Goal: Information Seeking & Learning: Learn about a topic

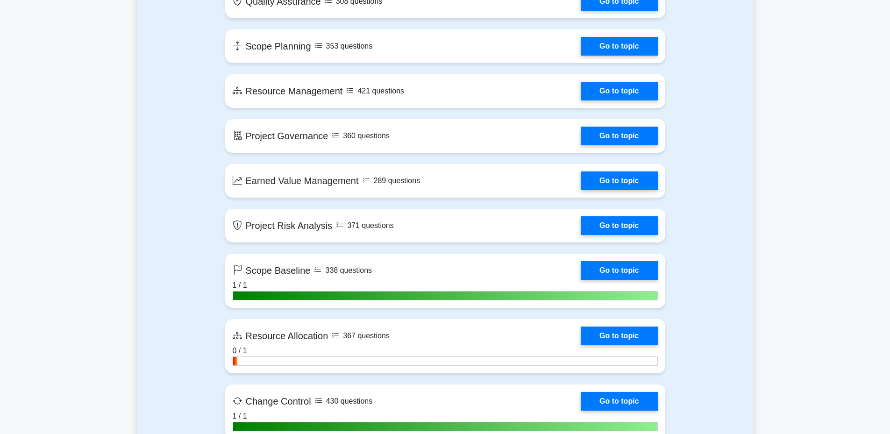
scroll to position [1355, 0]
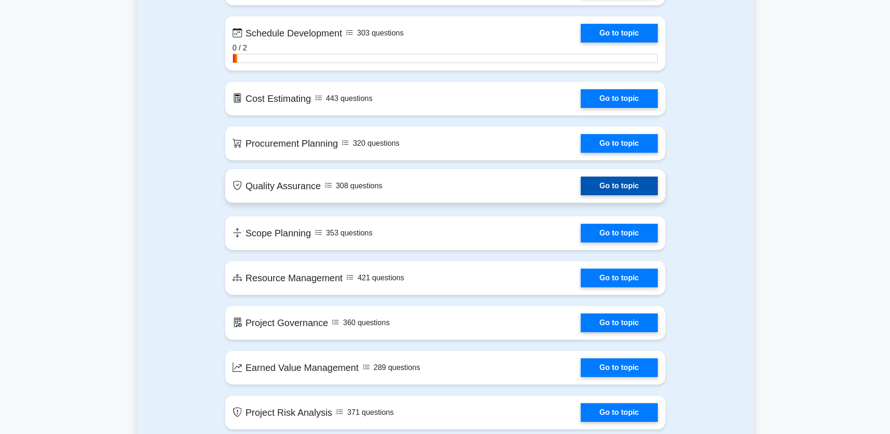
click at [647, 190] on link "Go to topic" at bounding box center [619, 186] width 77 height 19
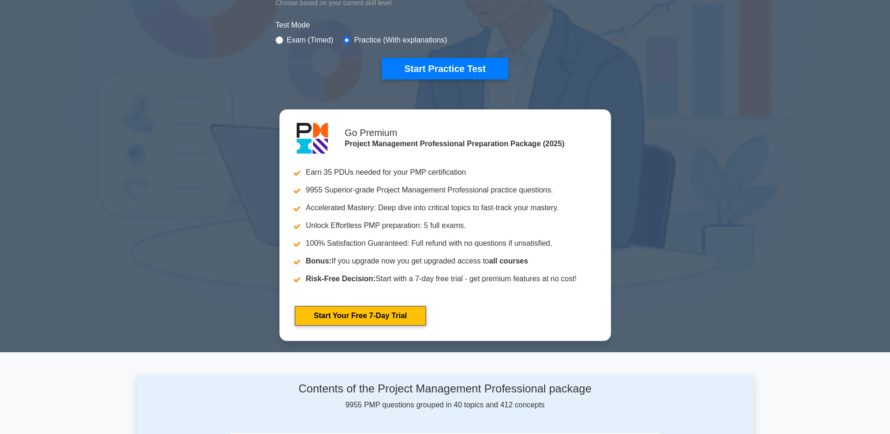
scroll to position [0, 0]
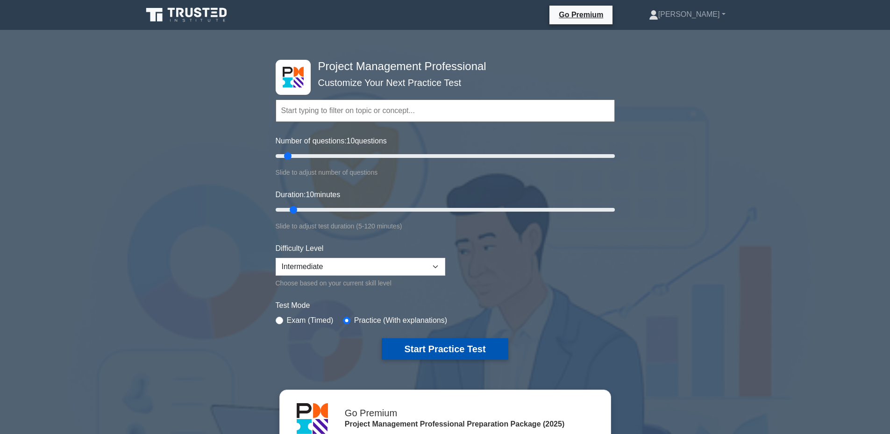
click at [430, 346] on button "Start Practice Test" at bounding box center [445, 348] width 126 height 21
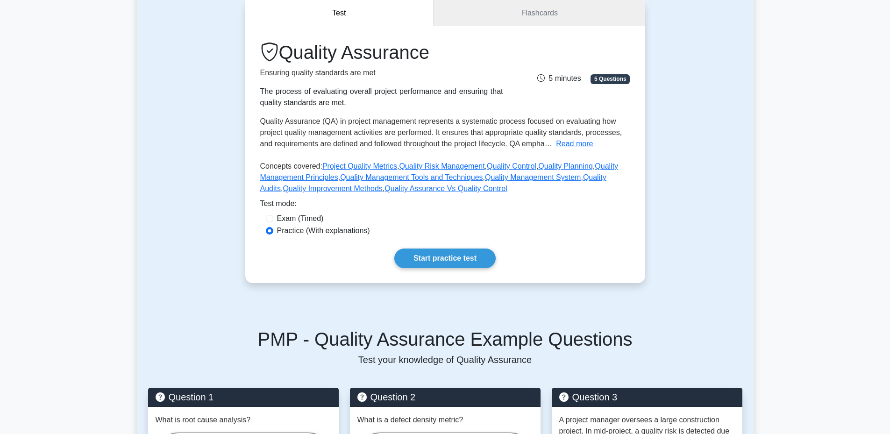
scroll to position [140, 0]
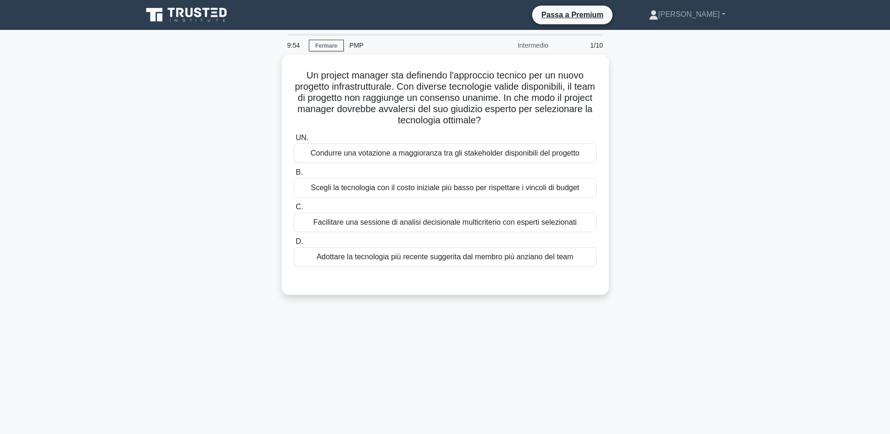
click at [706, 86] on div "Un project manager sta definendo l'approccio tecnico per un nuovo progetto infr…" at bounding box center [445, 180] width 617 height 251
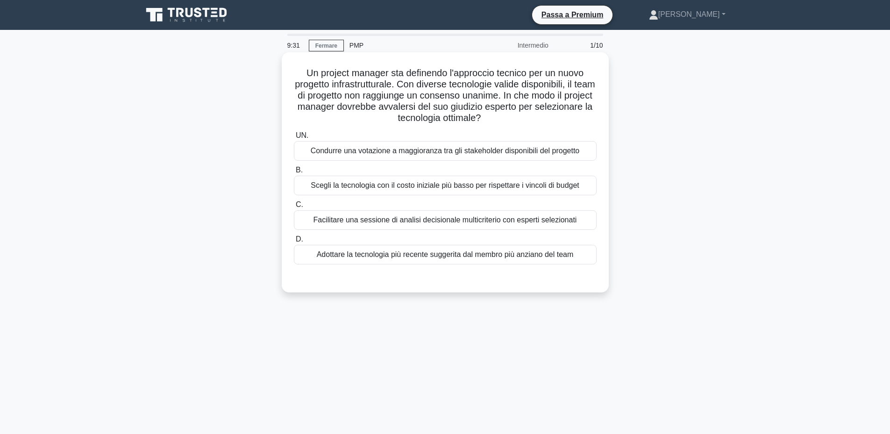
click at [559, 221] on font "Facilitare una sessione di analisi decisionale multicriterio con esperti selezi…" at bounding box center [444, 220] width 263 height 8
click at [294, 208] on input "C. Facilitare una sessione di analisi decisionale multicriterio con esperti sel…" at bounding box center [294, 205] width 0 height 6
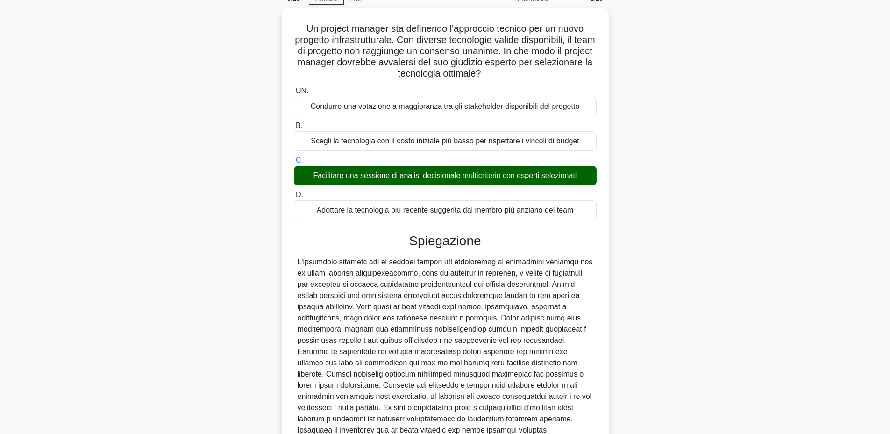
scroll to position [178, 0]
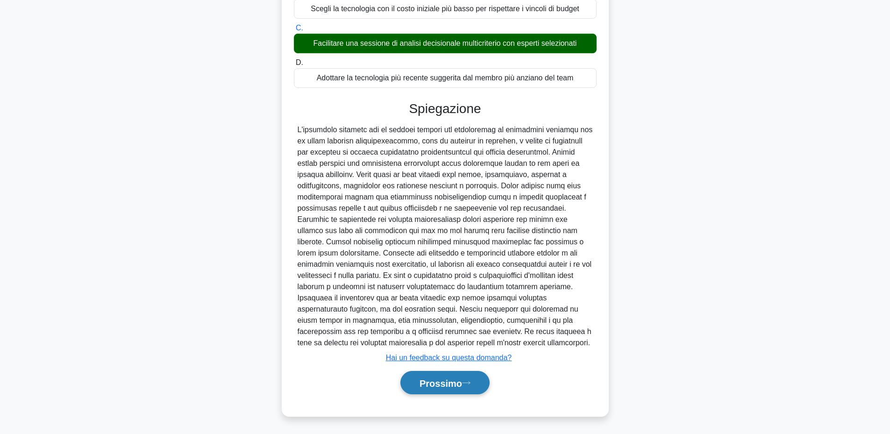
click at [469, 379] on button "Prossimo" at bounding box center [444, 383] width 89 height 24
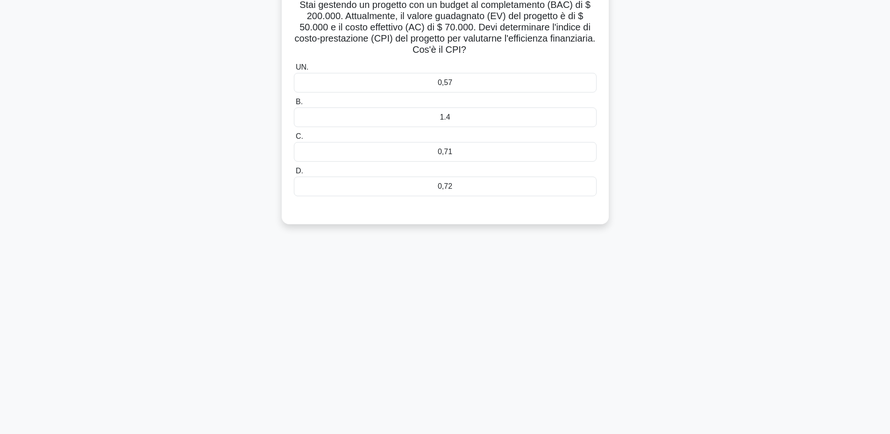
scroll to position [24, 0]
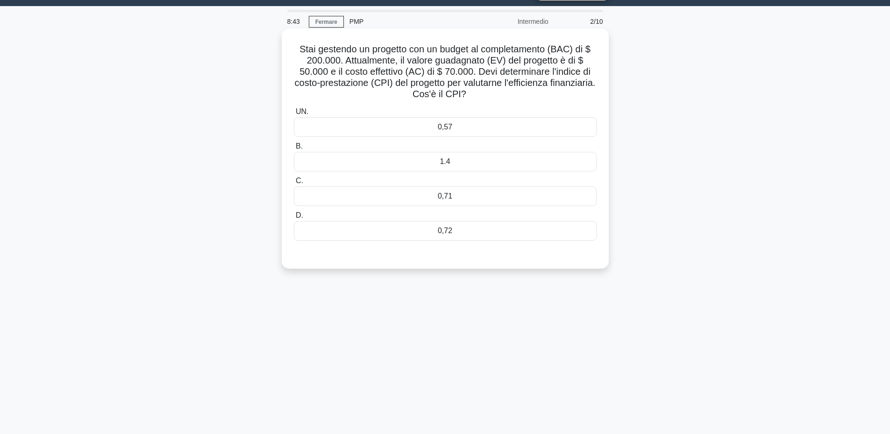
click at [494, 163] on div "1.4" at bounding box center [445, 162] width 303 height 20
click at [294, 150] on input "B. 1.4" at bounding box center [294, 146] width 0 height 6
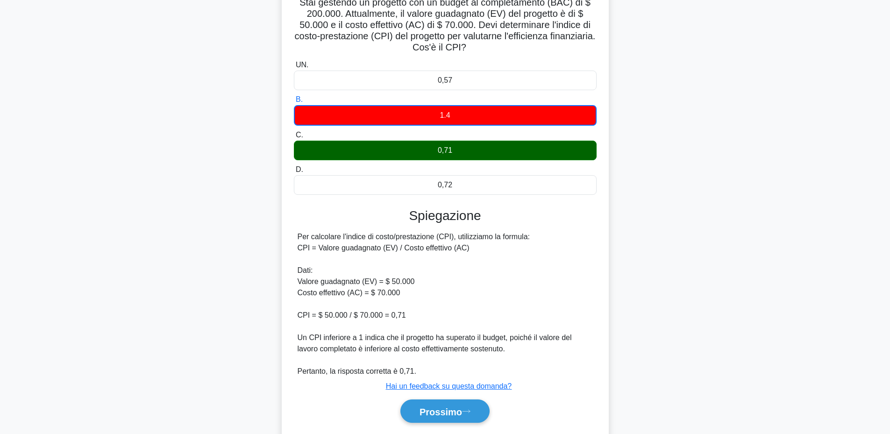
scroll to position [100, 0]
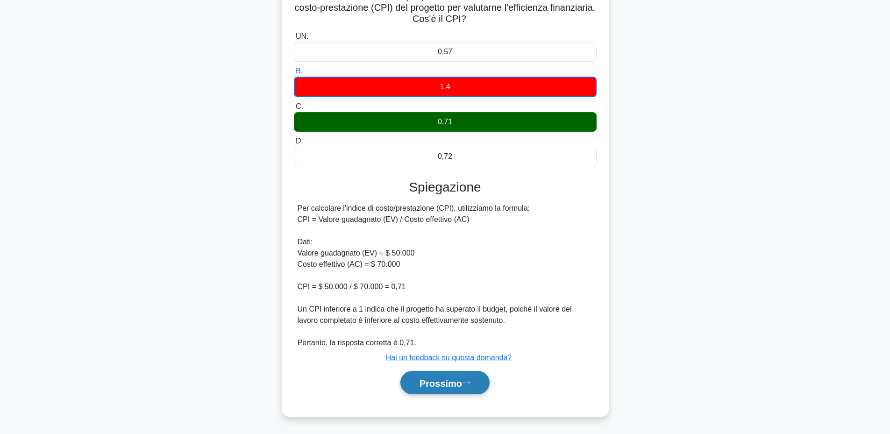
click at [452, 383] on font "Prossimo" at bounding box center [441, 383] width 43 height 10
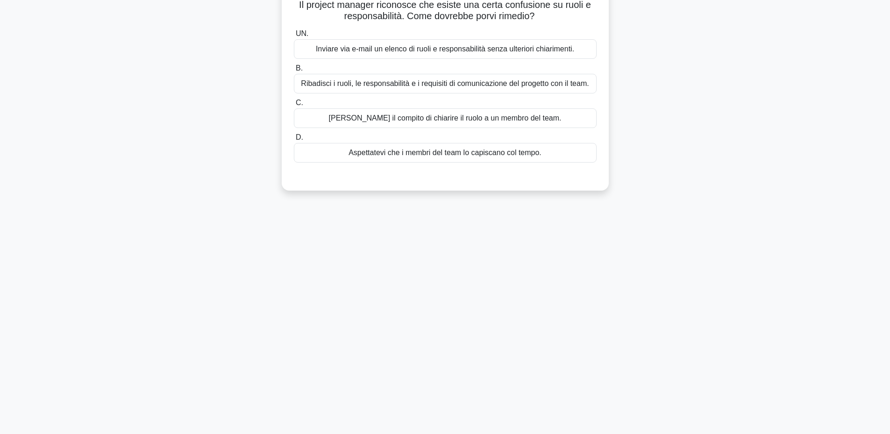
scroll to position [0, 0]
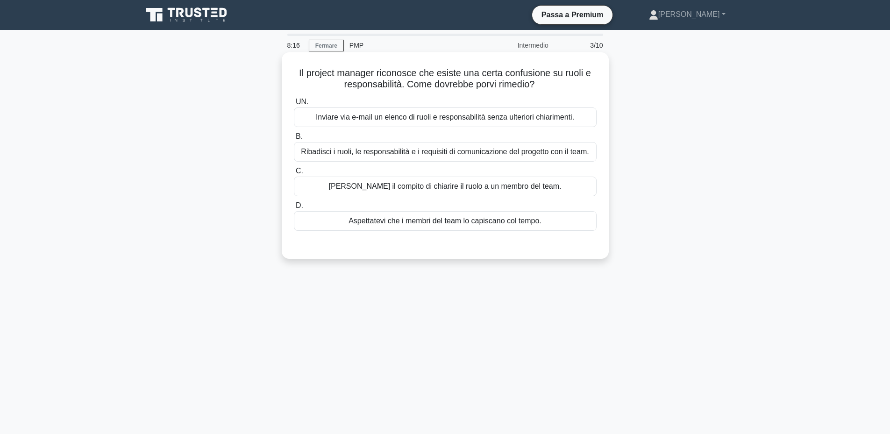
click at [581, 150] on font "Ribadisci i ruoli, le responsabilità e i requisiti di comunicazione del progett…" at bounding box center [445, 152] width 288 height 8
click at [294, 140] on input "B. Ribadisci i ruoli, le responsabilità e i requisiti di comunicazione del prog…" at bounding box center [294, 137] width 0 height 6
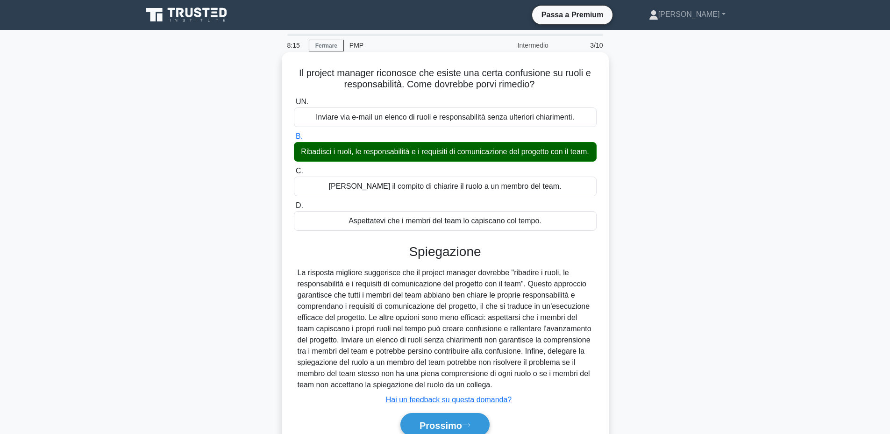
scroll to position [71, 0]
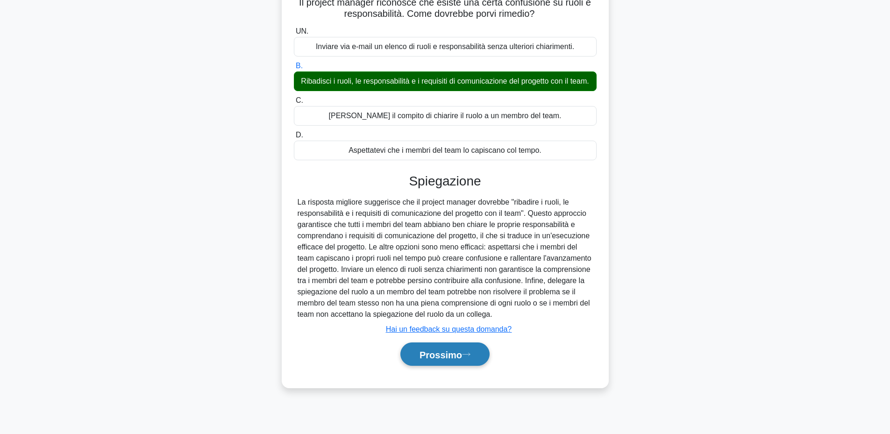
click at [456, 360] on font "Prossimo" at bounding box center [441, 354] width 43 height 10
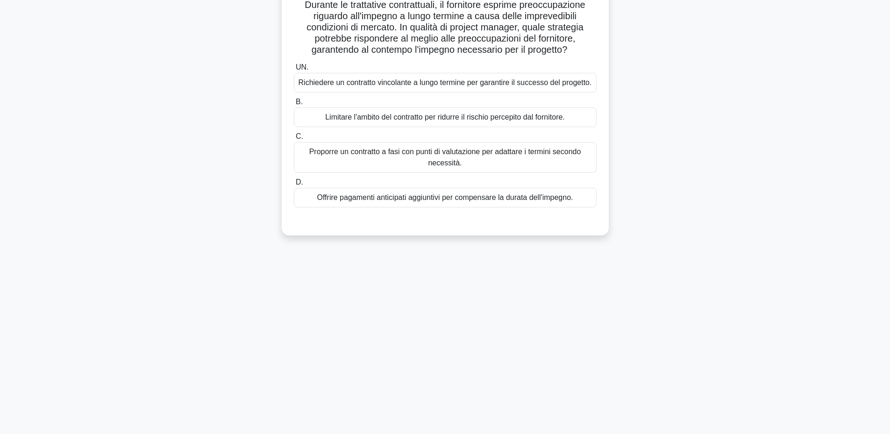
scroll to position [0, 0]
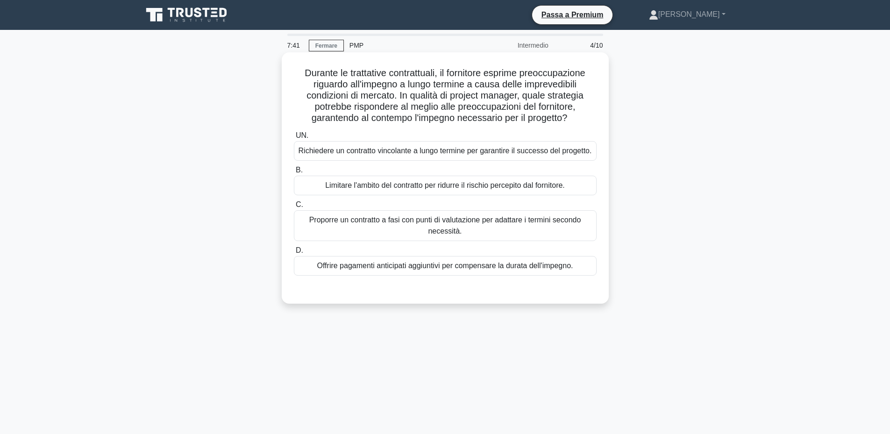
click at [516, 223] on font "Proporre un contratto a fasi con punti di valutazione per adattare i termini se…" at bounding box center [445, 225] width 272 height 19
click at [294, 208] on input "C. Proporre un contratto a fasi con punti di valutazione per adattare i termini…" at bounding box center [294, 205] width 0 height 6
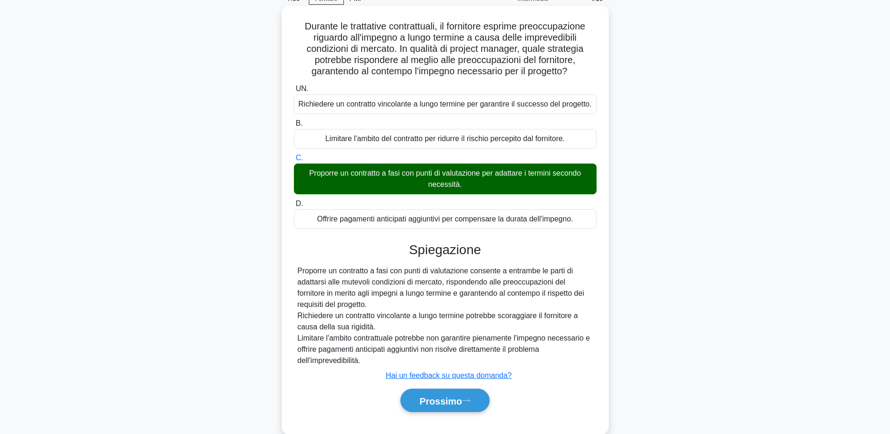
scroll to position [71, 0]
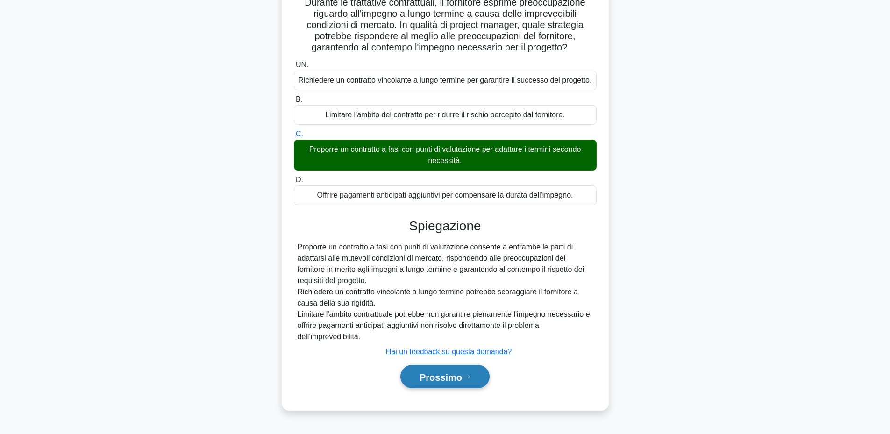
click at [462, 374] on font "Prossimo" at bounding box center [441, 377] width 43 height 10
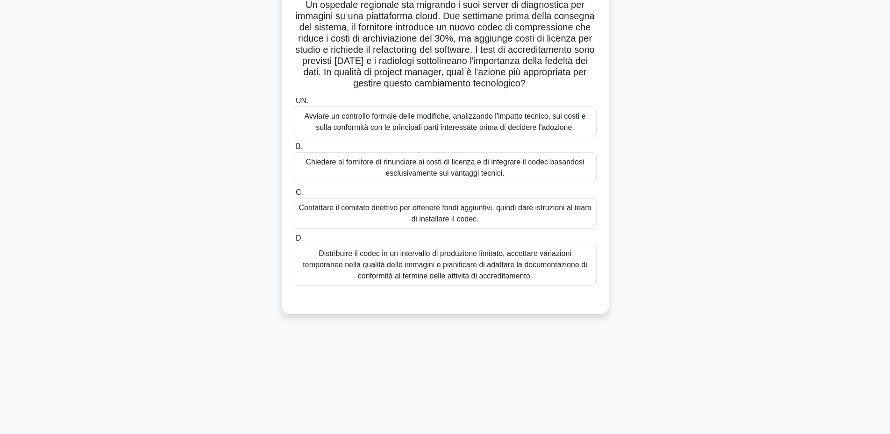
scroll to position [0, 0]
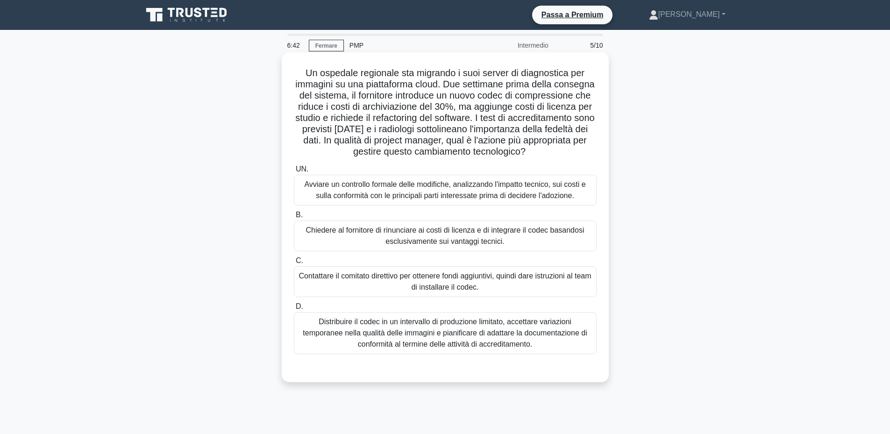
click at [587, 201] on font "Avviare un controllo formale delle modifiche, analizzando l'impatto tecnico, su…" at bounding box center [445, 190] width 294 height 22
click at [294, 172] on input "UN. Avviare un controllo formale delle modifiche, analizzando l'impatto tecnico…" at bounding box center [294, 169] width 0 height 6
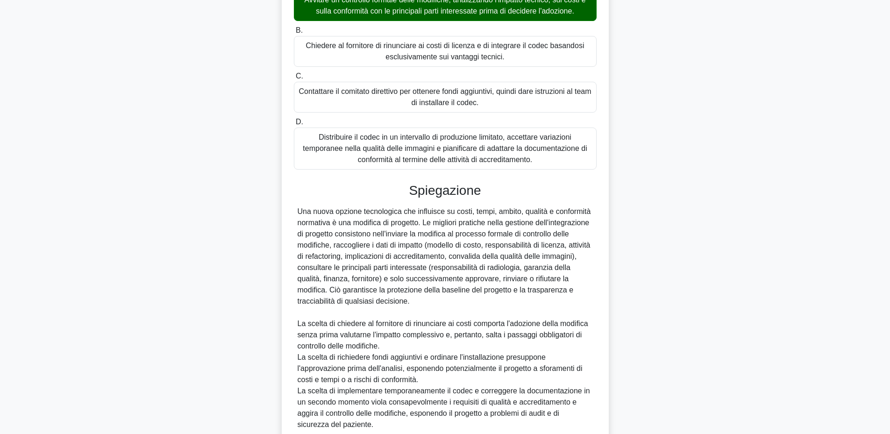
scroll to position [278, 0]
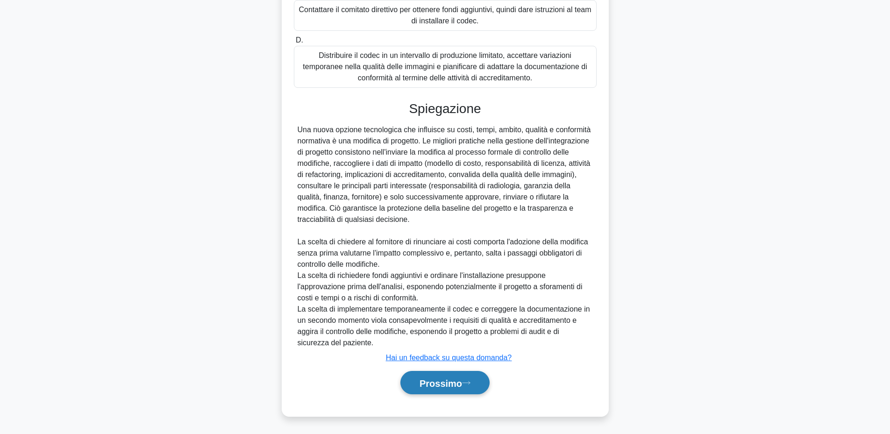
click at [438, 389] on button "Prossimo" at bounding box center [444, 383] width 89 height 24
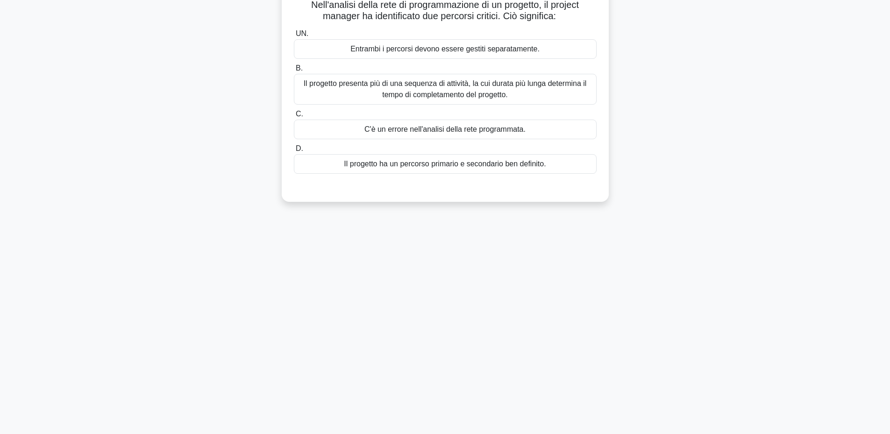
scroll to position [0, 0]
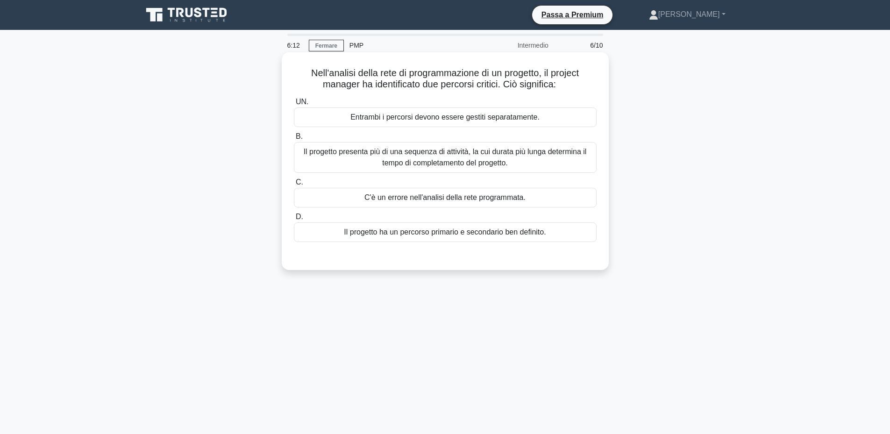
click at [542, 161] on font "Il progetto presenta più di una sequenza di attività, la cui durata più lunga d…" at bounding box center [445, 157] width 294 height 22
click at [294, 140] on input "B. Il progetto presenta più di una sequenza di attività, la cui durata più lung…" at bounding box center [294, 137] width 0 height 6
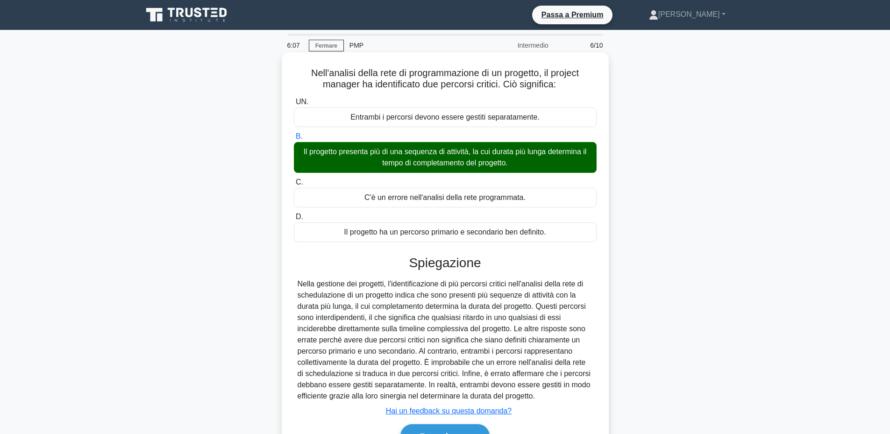
scroll to position [71, 0]
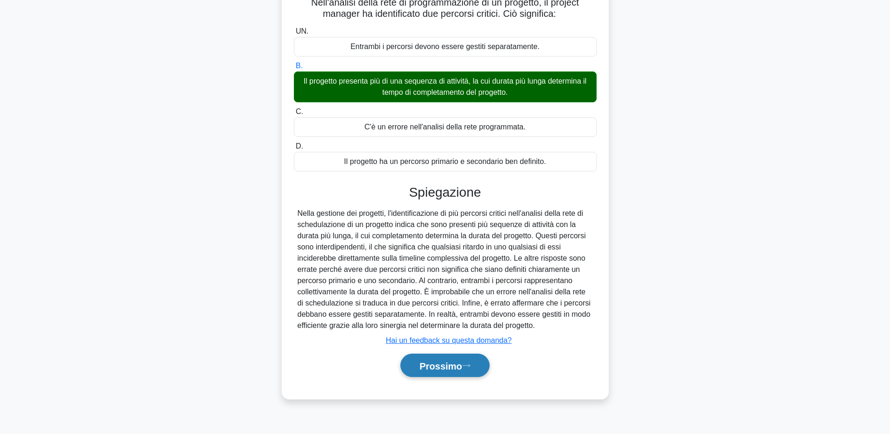
click at [459, 367] on font "Prossimo" at bounding box center [441, 366] width 43 height 10
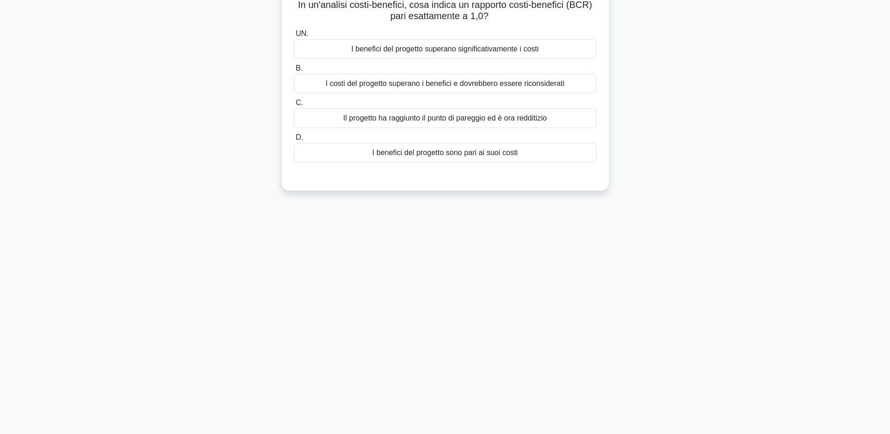
scroll to position [0, 0]
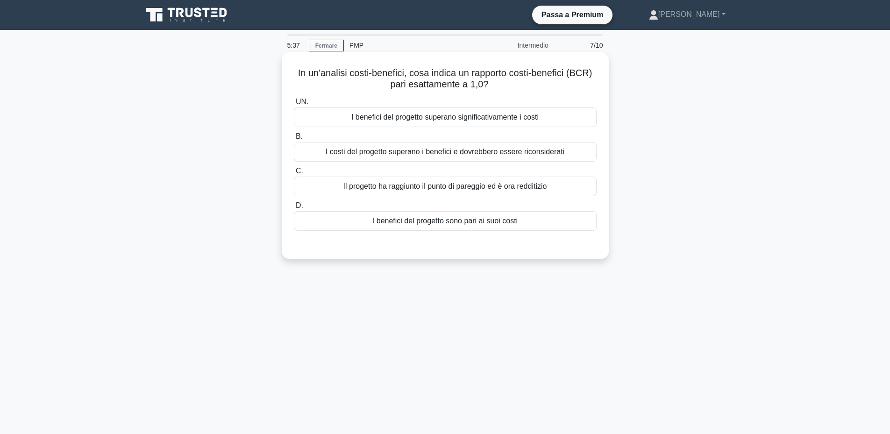
click at [502, 224] on font "I benefici del progetto sono pari ai suoi costi" at bounding box center [444, 221] width 145 height 8
click at [294, 209] on input "D. I benefici del progetto sono pari ai suoi costi" at bounding box center [294, 206] width 0 height 6
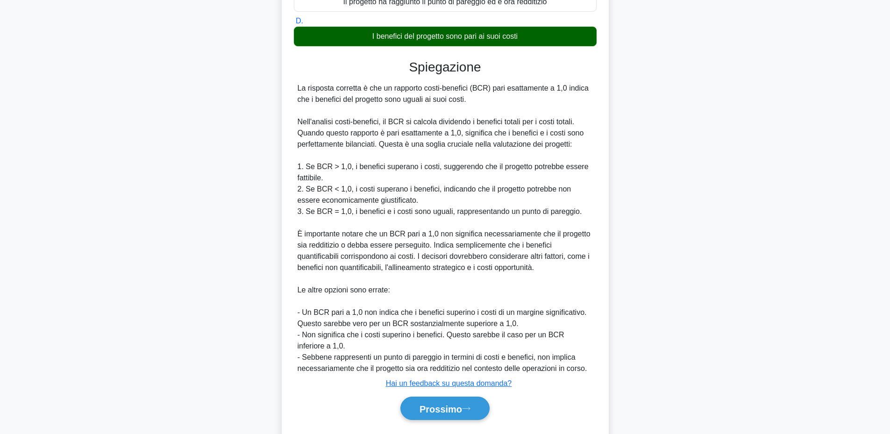
scroll to position [211, 0]
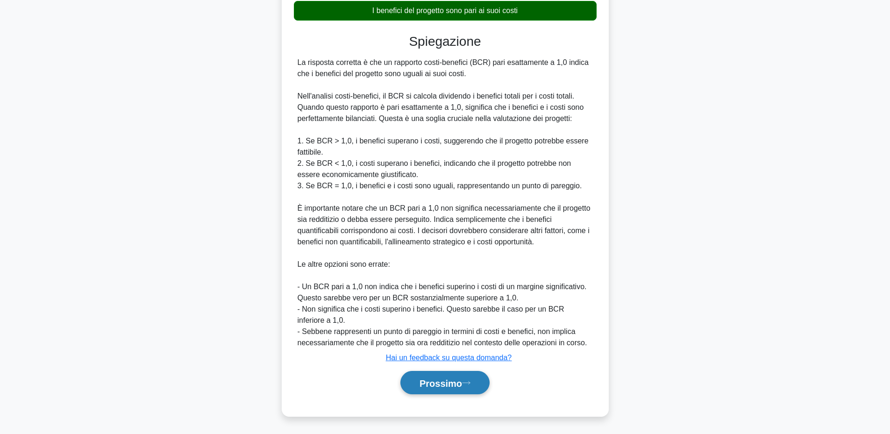
click at [476, 378] on button "Prossimo" at bounding box center [444, 383] width 89 height 24
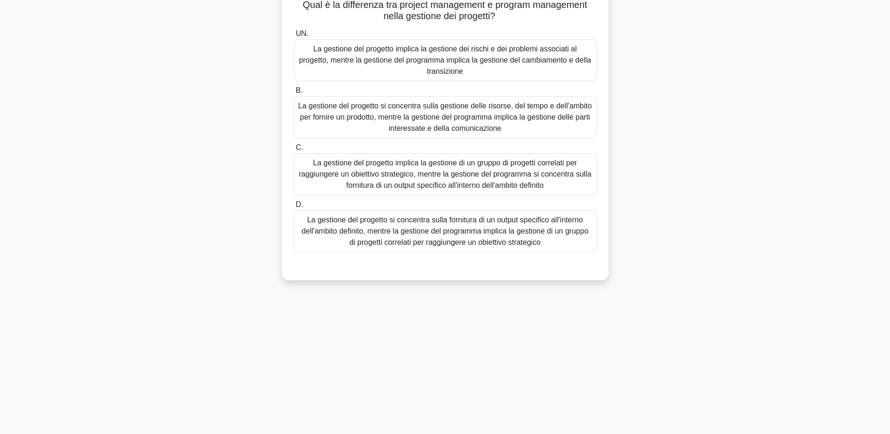
scroll to position [24, 0]
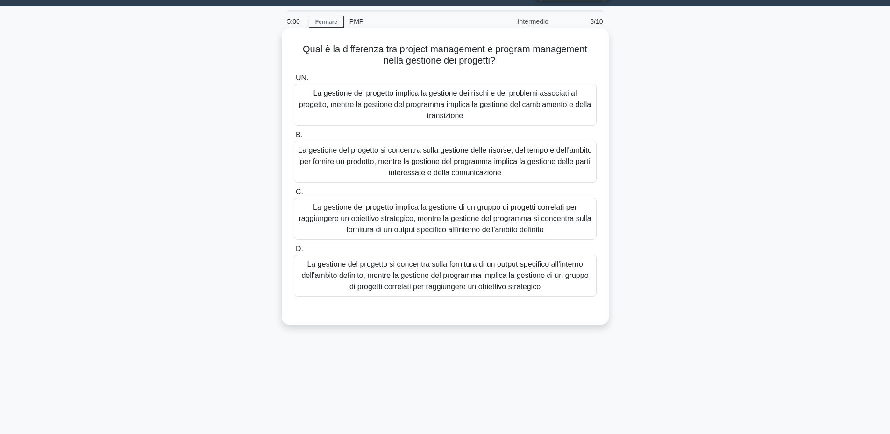
click at [571, 269] on font "La gestione del progetto si concentra sulla fornitura di un output specifico al…" at bounding box center [444, 275] width 287 height 30
click at [294, 252] on input "D. La gestione del progetto si concentra sulla fornitura di un output specifico…" at bounding box center [294, 249] width 0 height 6
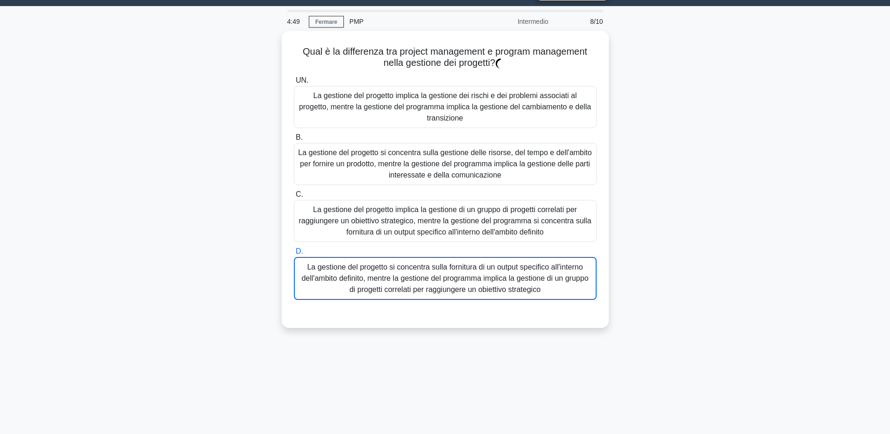
scroll to position [71, 0]
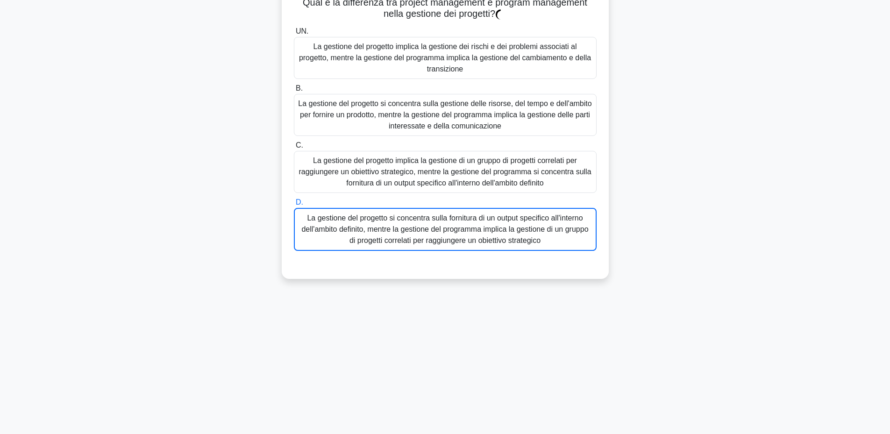
click at [571, 240] on font "La gestione del progetto si concentra sulla fornitura di un output specifico al…" at bounding box center [445, 230] width 293 height 34
click at [294, 206] on input "D. La gestione del progetto si concentra sulla fornitura di un output specifico…" at bounding box center [294, 202] width 0 height 6
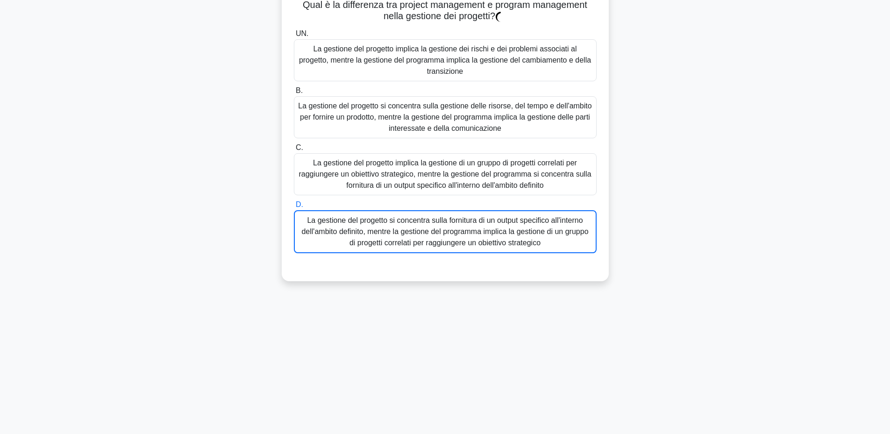
scroll to position [0, 0]
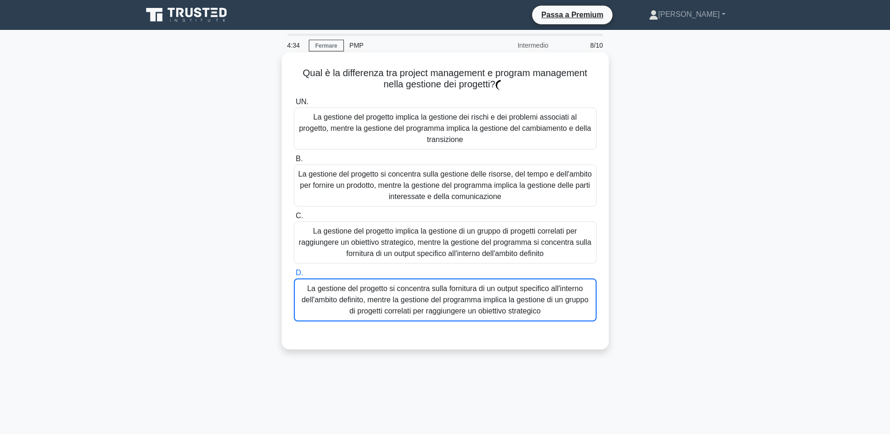
click at [484, 302] on font "La gestione del progetto si concentra sulla fornitura di un output specifico al…" at bounding box center [444, 300] width 287 height 30
click at [294, 276] on input "D. La gestione del progetto si concentra sulla fornitura di un output specifico…" at bounding box center [294, 273] width 0 height 6
click at [484, 302] on font "La gestione del progetto si concentra sulla fornitura di un output specifico al…" at bounding box center [444, 300] width 287 height 30
click at [294, 276] on input "D. La gestione del progetto si concentra sulla fornitura di un output specifico…" at bounding box center [294, 273] width 0 height 6
click at [579, 300] on font "La gestione del progetto si concentra sulla fornitura di un output specifico al…" at bounding box center [444, 300] width 287 height 30
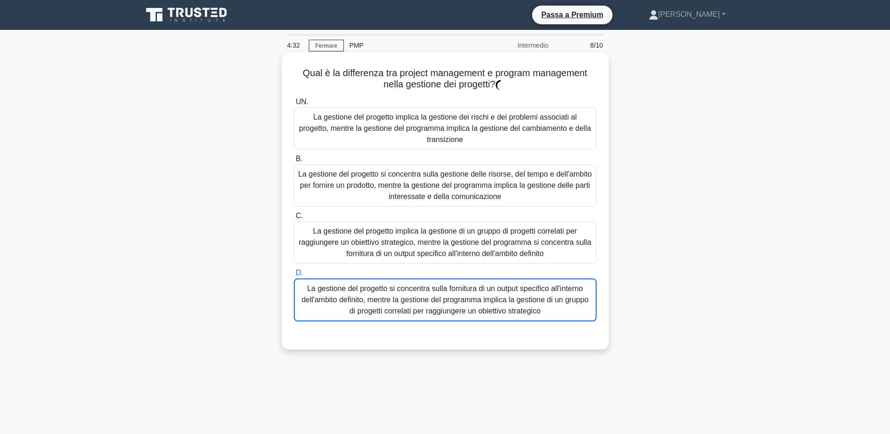
click at [294, 276] on input "D. La gestione del progetto si concentra sulla fornitura di un output specifico…" at bounding box center [294, 273] width 0 height 6
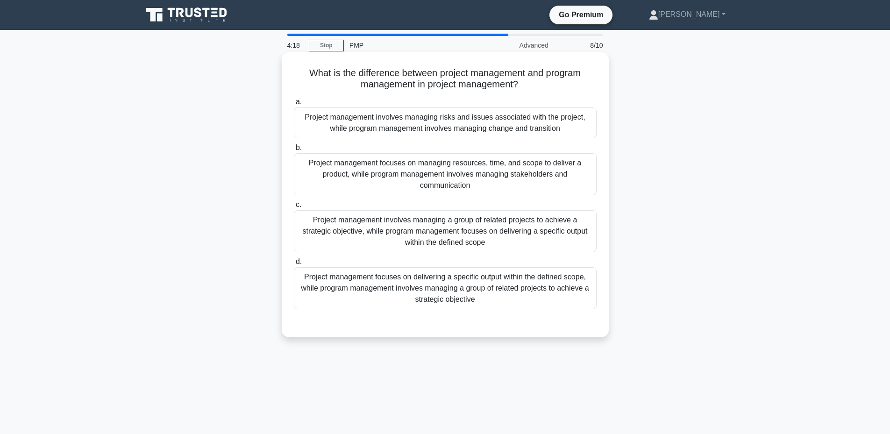
click at [566, 295] on div "Project management focuses on delivering a specific output within the defined s…" at bounding box center [445, 288] width 303 height 42
click at [294, 265] on input "d. Project management focuses on delivering a specific output within the define…" at bounding box center [294, 262] width 0 height 6
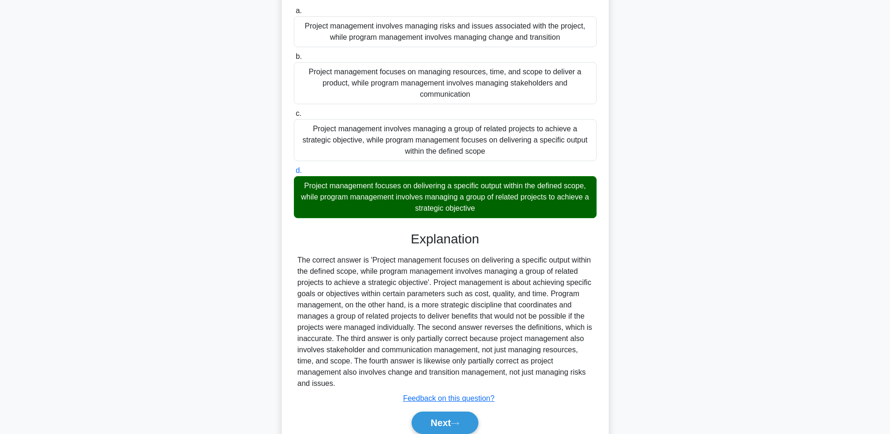
scroll to position [131, 0]
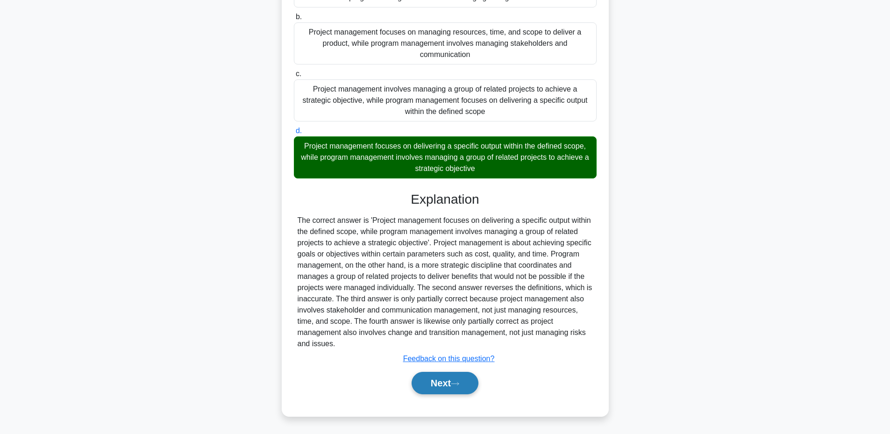
click at [451, 385] on button "Next" at bounding box center [445, 383] width 67 height 22
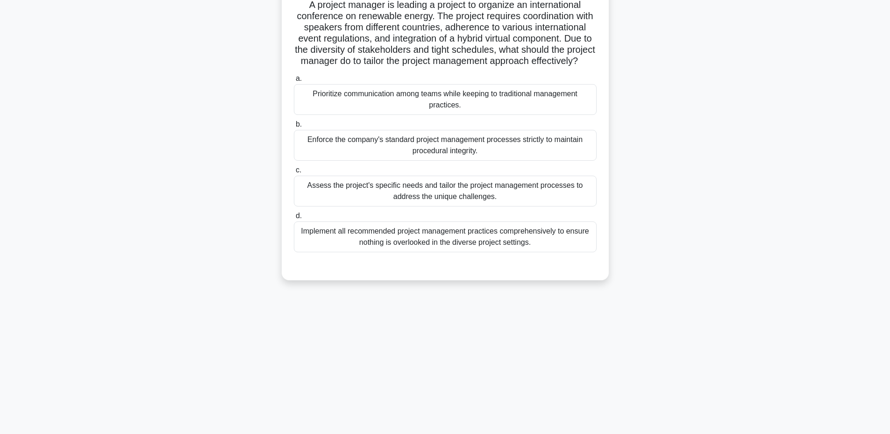
scroll to position [24, 0]
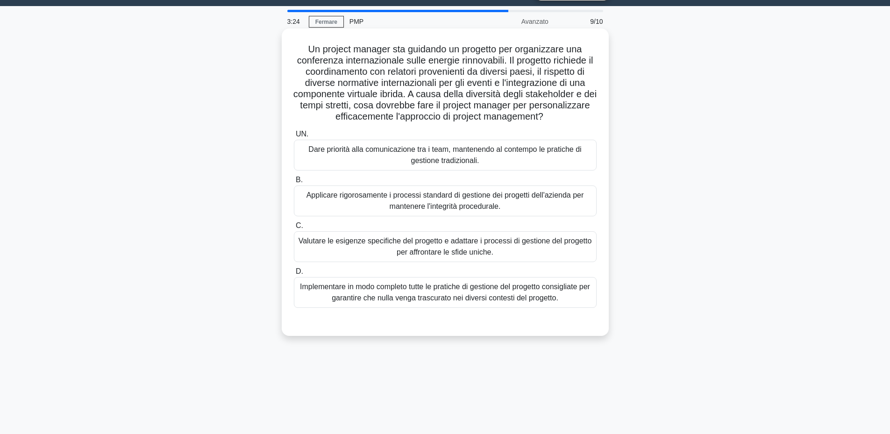
click at [542, 249] on font "Valutare le esigenze specifiche del progetto e adattare i processi di gestione …" at bounding box center [445, 246] width 294 height 22
click at [294, 229] on input "C. Valutare le esigenze specifiche del progetto e adattare i processi di gestio…" at bounding box center [294, 226] width 0 height 6
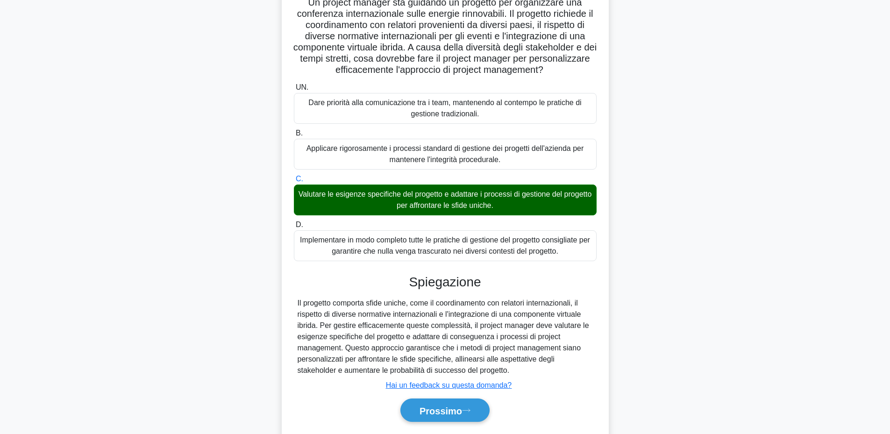
scroll to position [99, 0]
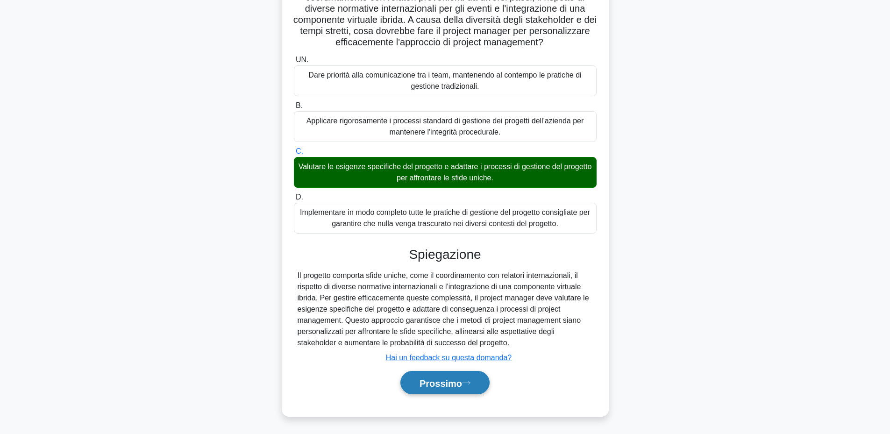
click at [470, 382] on icon at bounding box center [466, 382] width 7 height 3
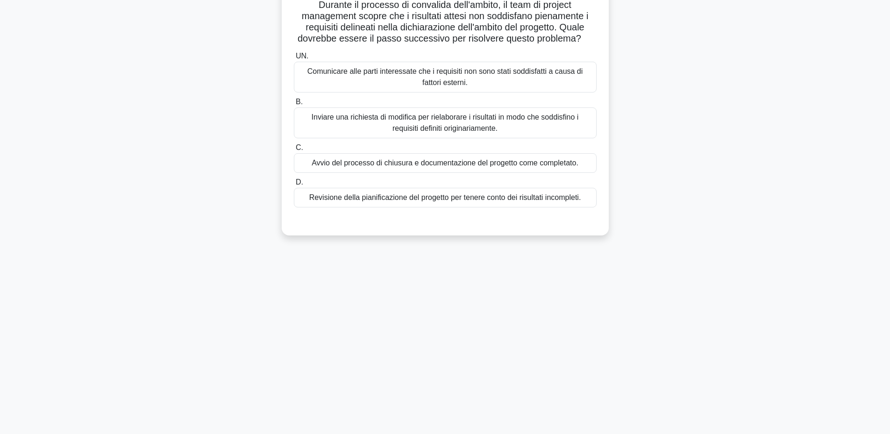
scroll to position [0, 0]
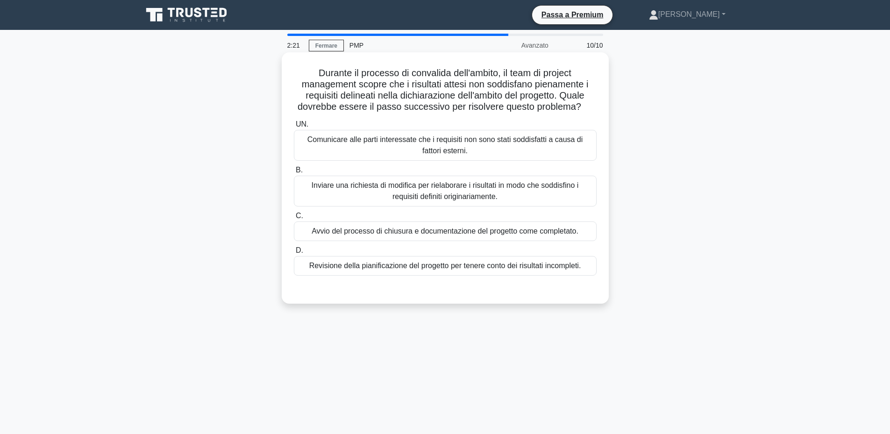
click at [512, 269] on font "Revisione della pianificazione del progetto per tenere conto dei risultati inco…" at bounding box center [445, 266] width 272 height 8
click at [294, 254] on input "D. Revisione della pianificazione del progetto per tenere conto dei risultati i…" at bounding box center [294, 251] width 0 height 6
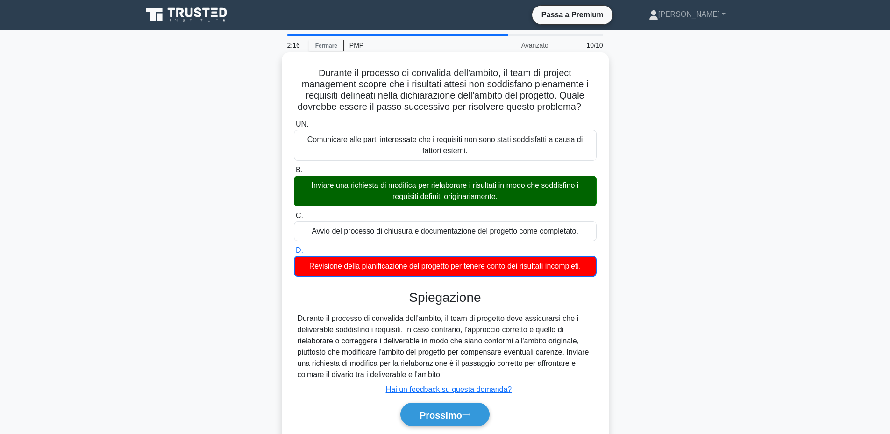
scroll to position [47, 0]
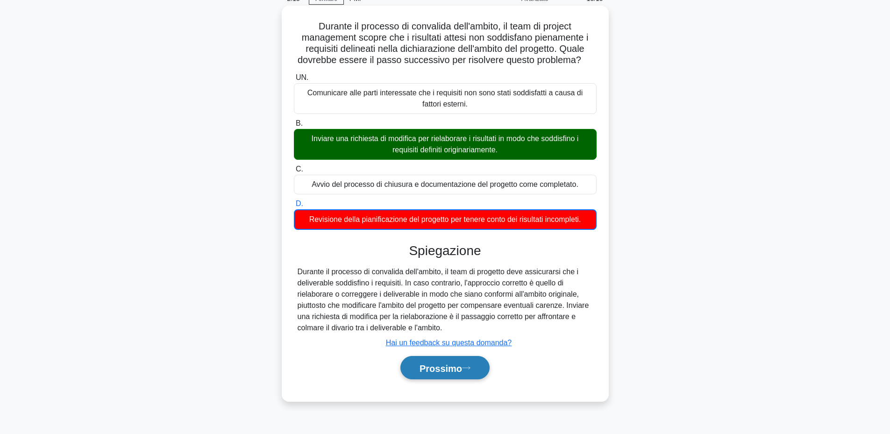
click at [454, 376] on button "Prossimo" at bounding box center [444, 368] width 89 height 24
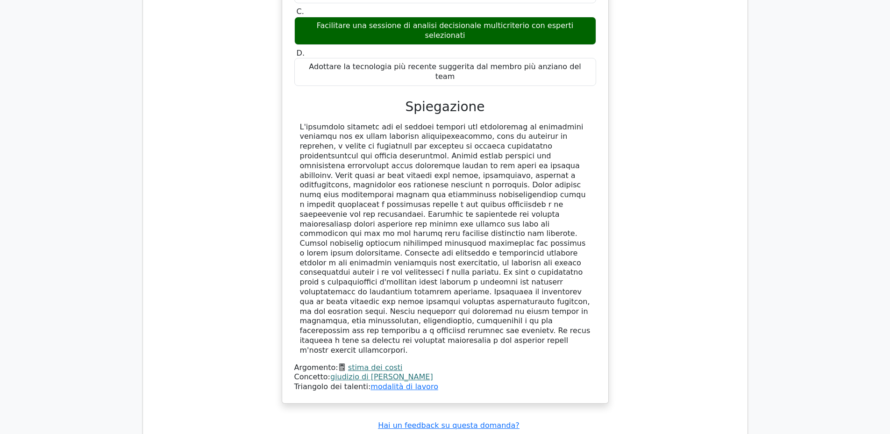
scroll to position [1168, 0]
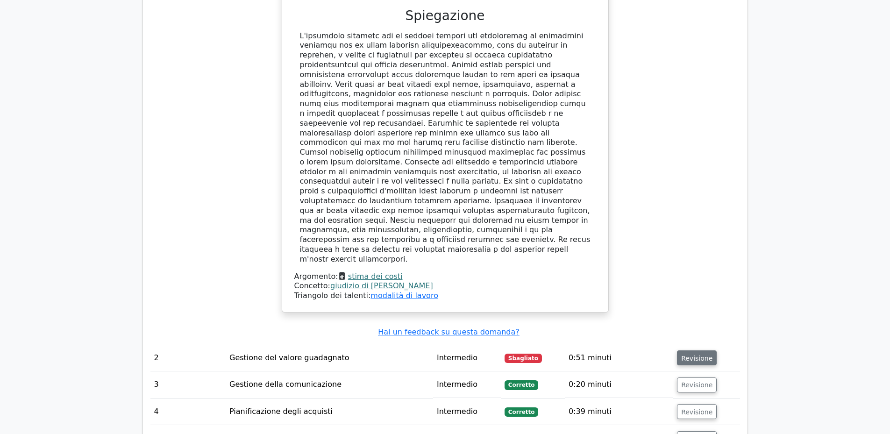
click at [689, 354] on font "Revisione" at bounding box center [696, 357] width 31 height 7
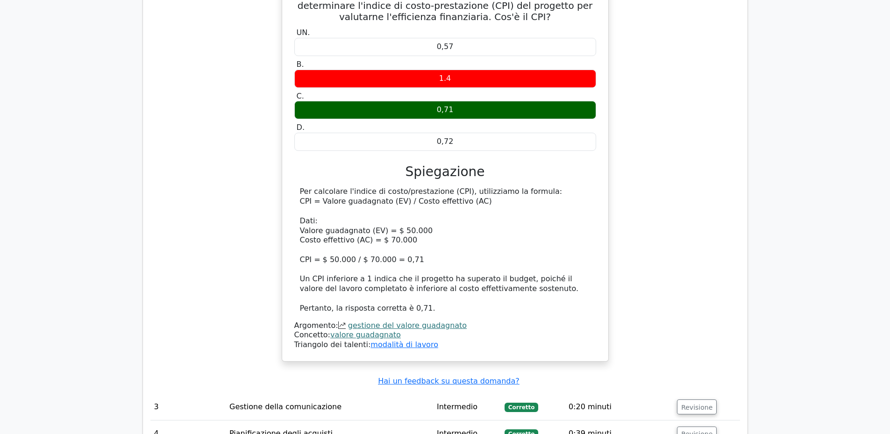
scroll to position [1775, 0]
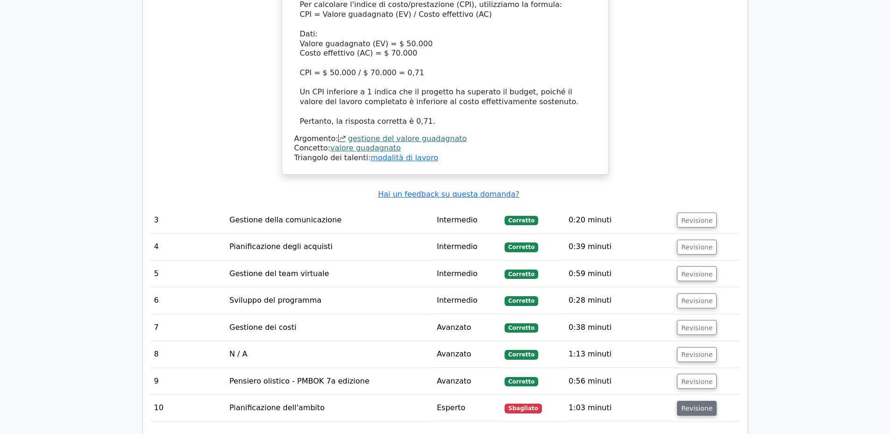
click at [697, 405] on font "Revisione" at bounding box center [696, 408] width 31 height 7
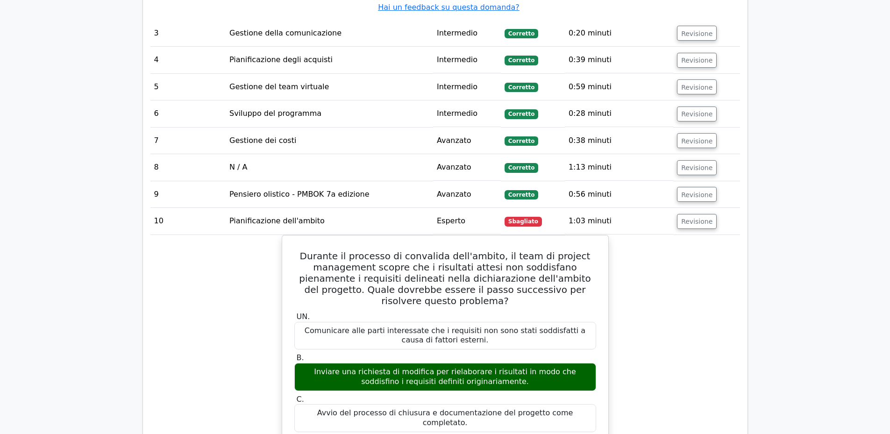
scroll to position [2102, 0]
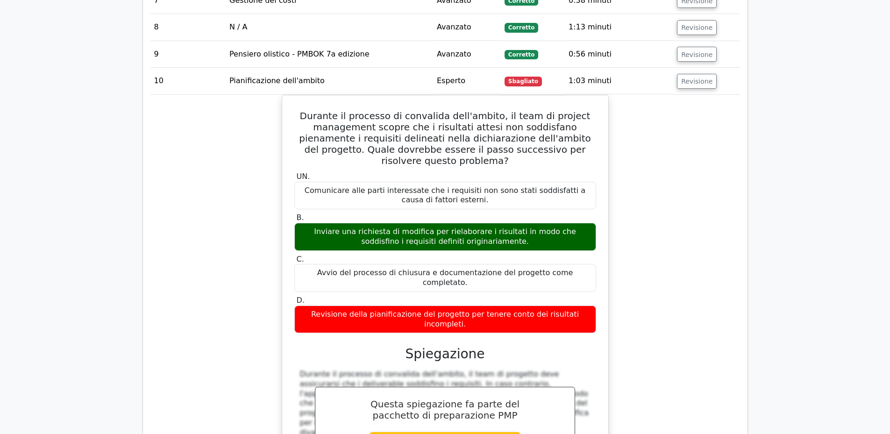
click at [663, 269] on div "Durante il processo di convalida dell'ambito, il team di project management sco…" at bounding box center [445, 309] width 590 height 428
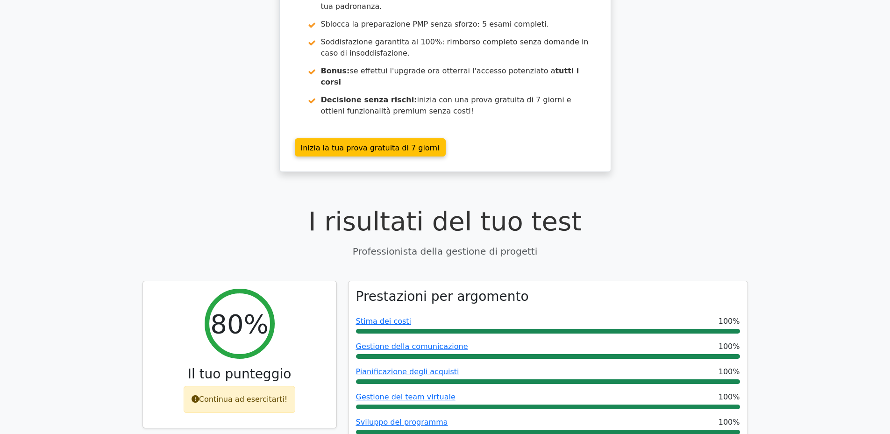
scroll to position [0, 0]
